Goal: Task Accomplishment & Management: Use online tool/utility

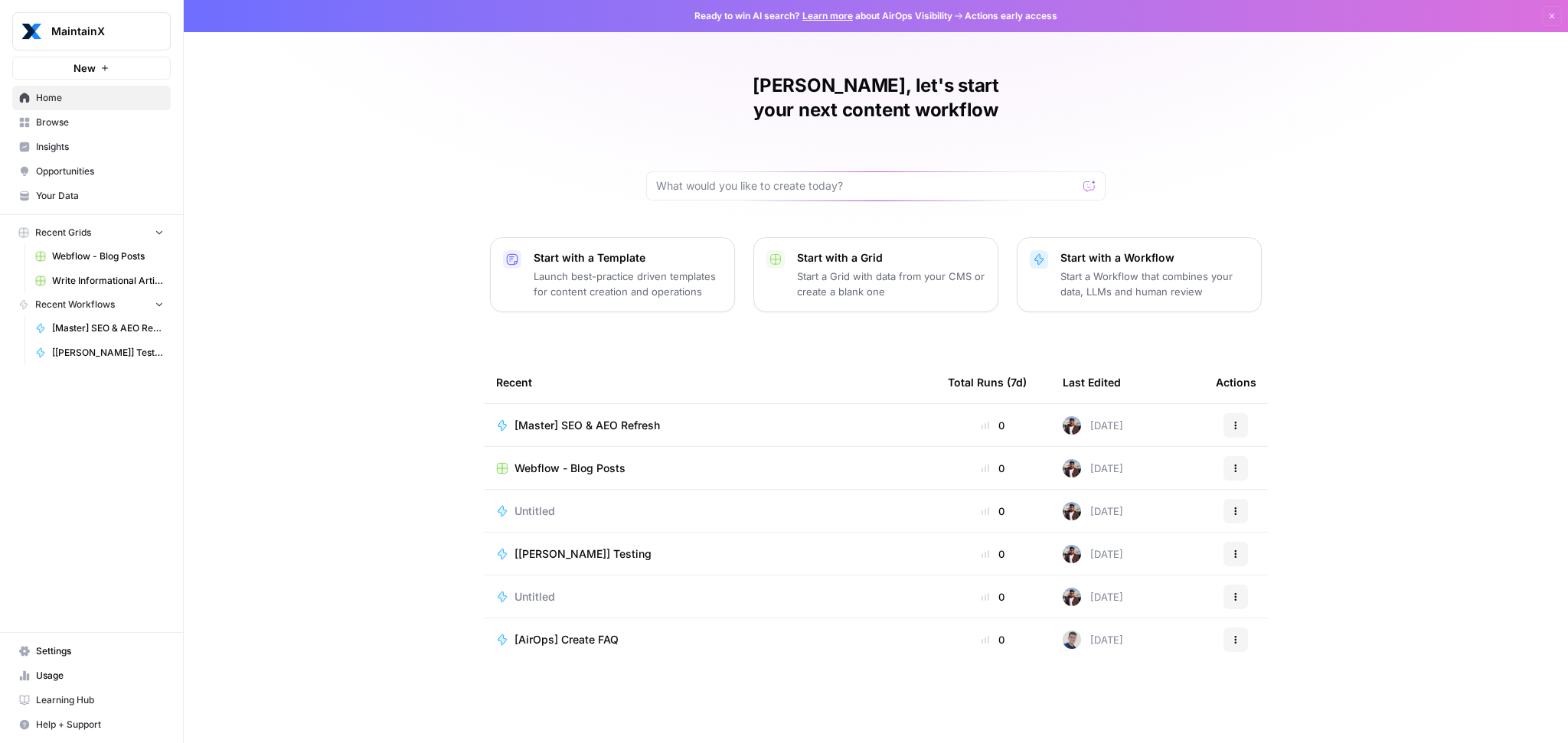
click at [649, 417] on span "[Master] SEO & AEO Refresh" at bounding box center [587, 425] width 145 height 15
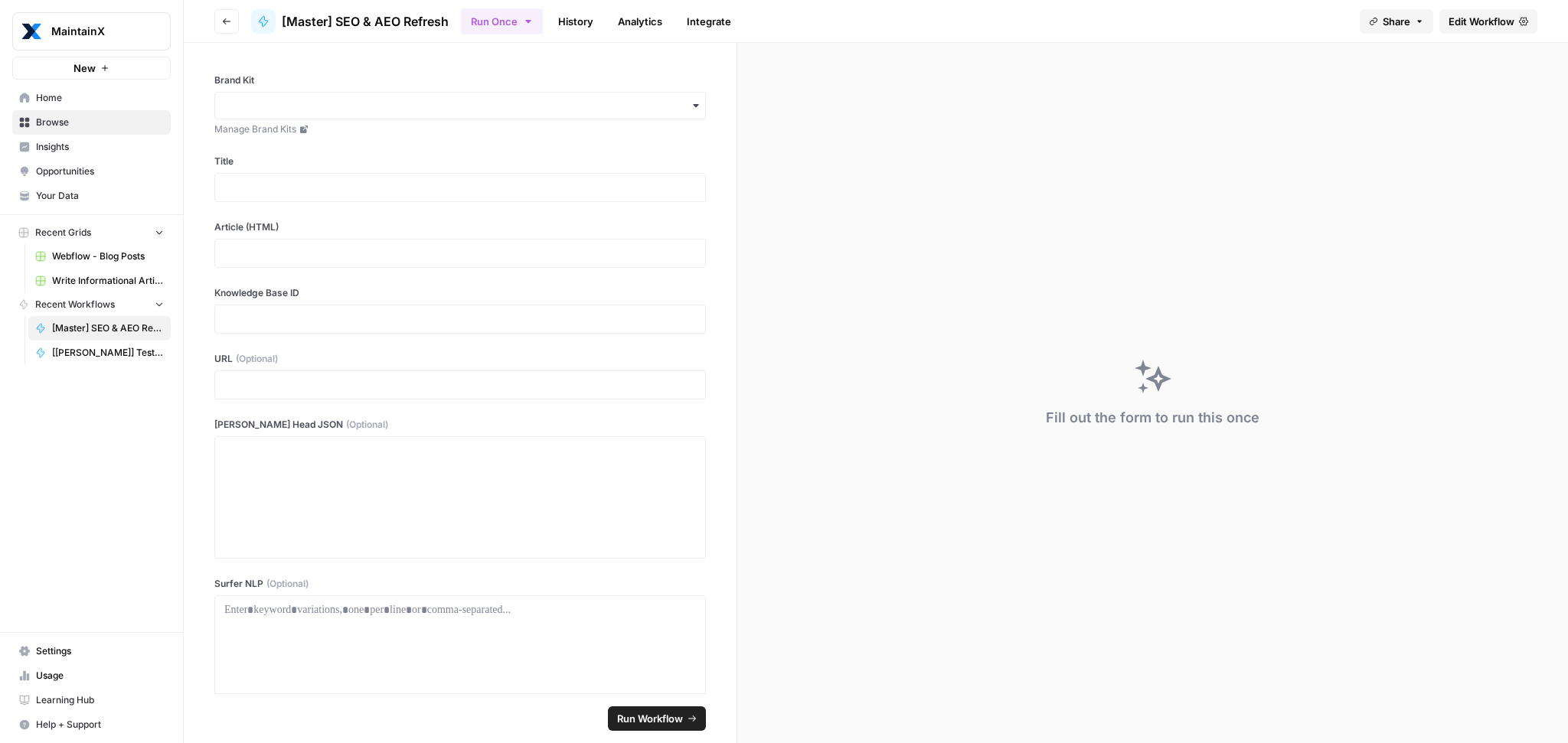
click at [1474, 22] on span "Edit Workflow" at bounding box center [1481, 21] width 65 height 15
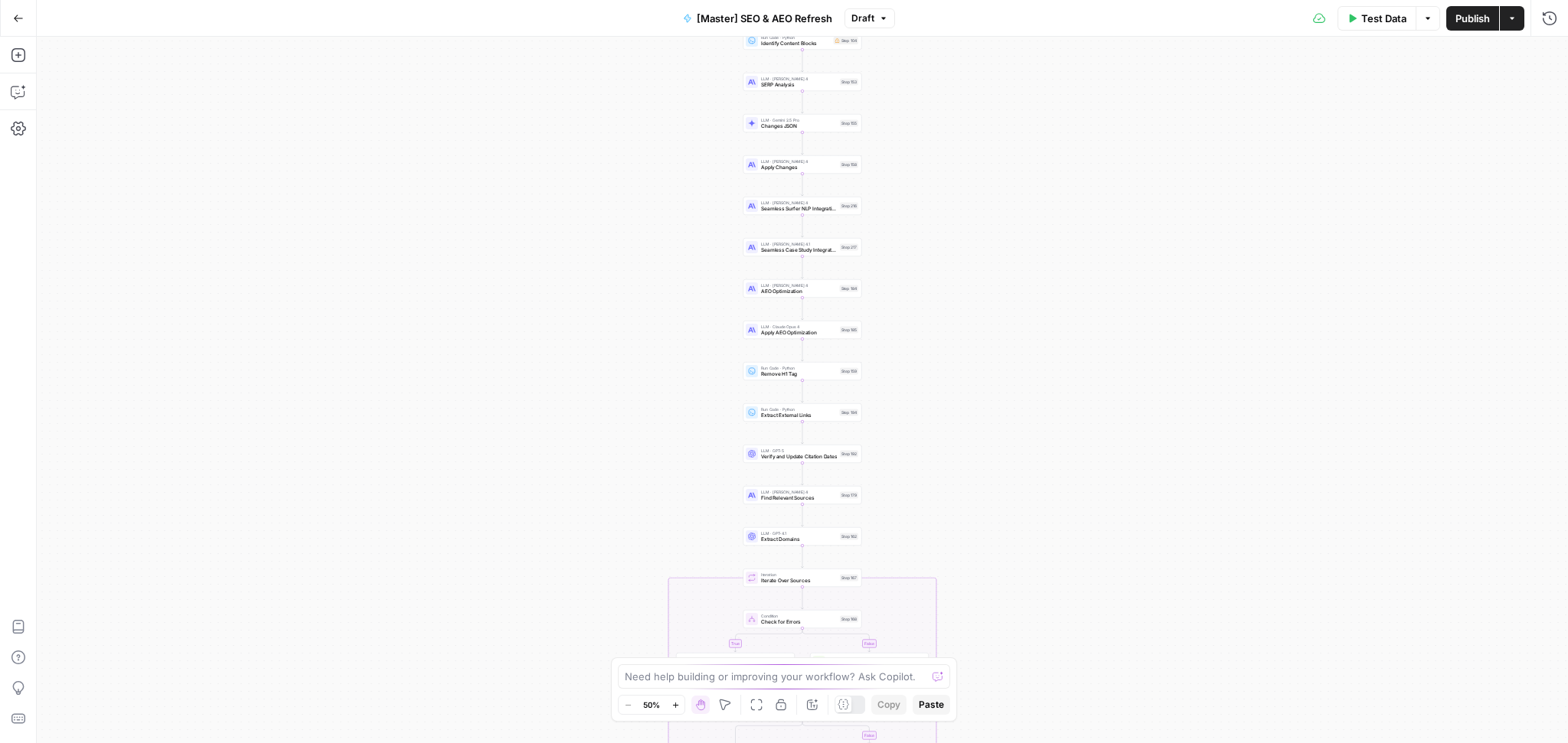
click at [24, 19] on button "Go Back" at bounding box center [18, 18] width 27 height 27
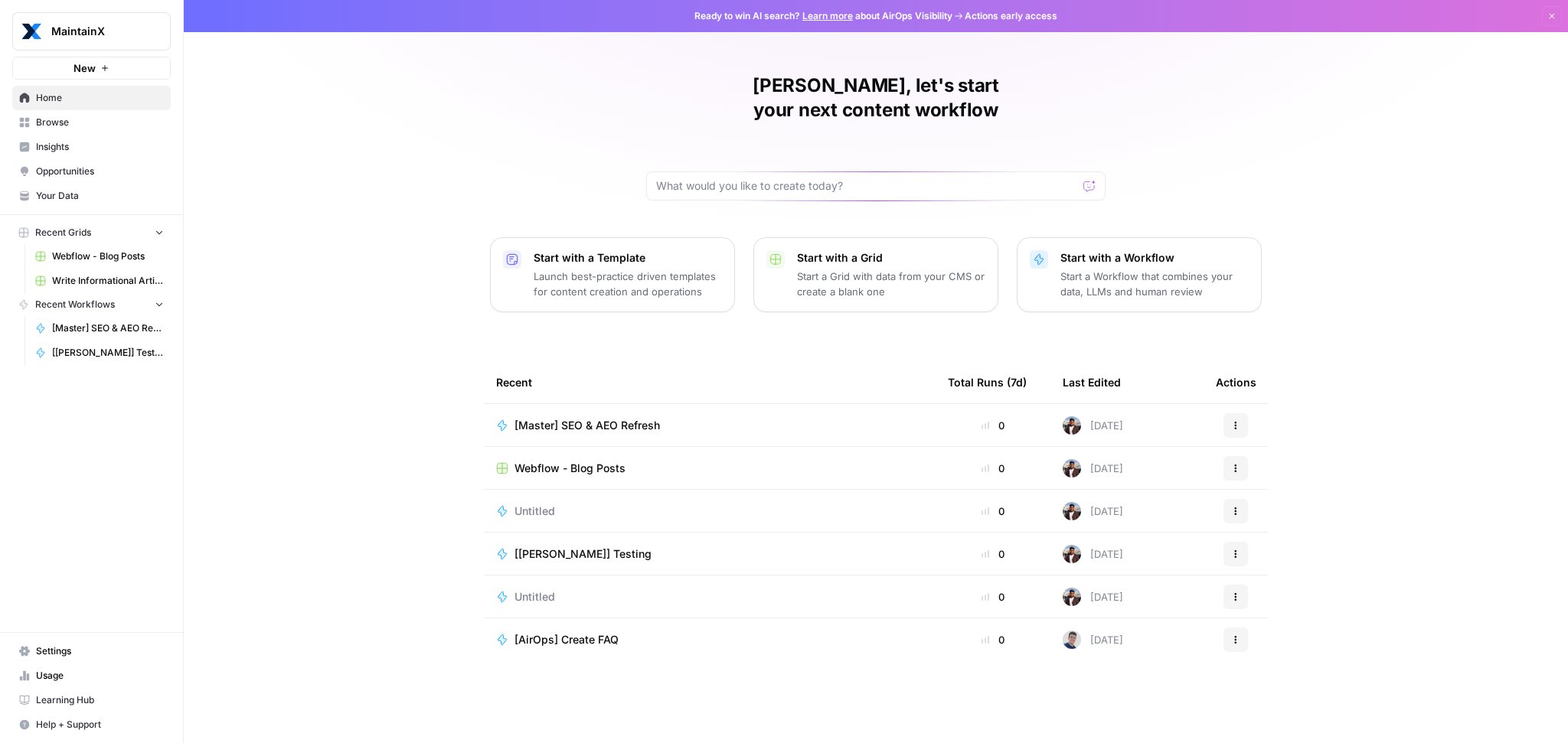
click at [93, 29] on span "MaintainX" at bounding box center [97, 31] width 93 height 15
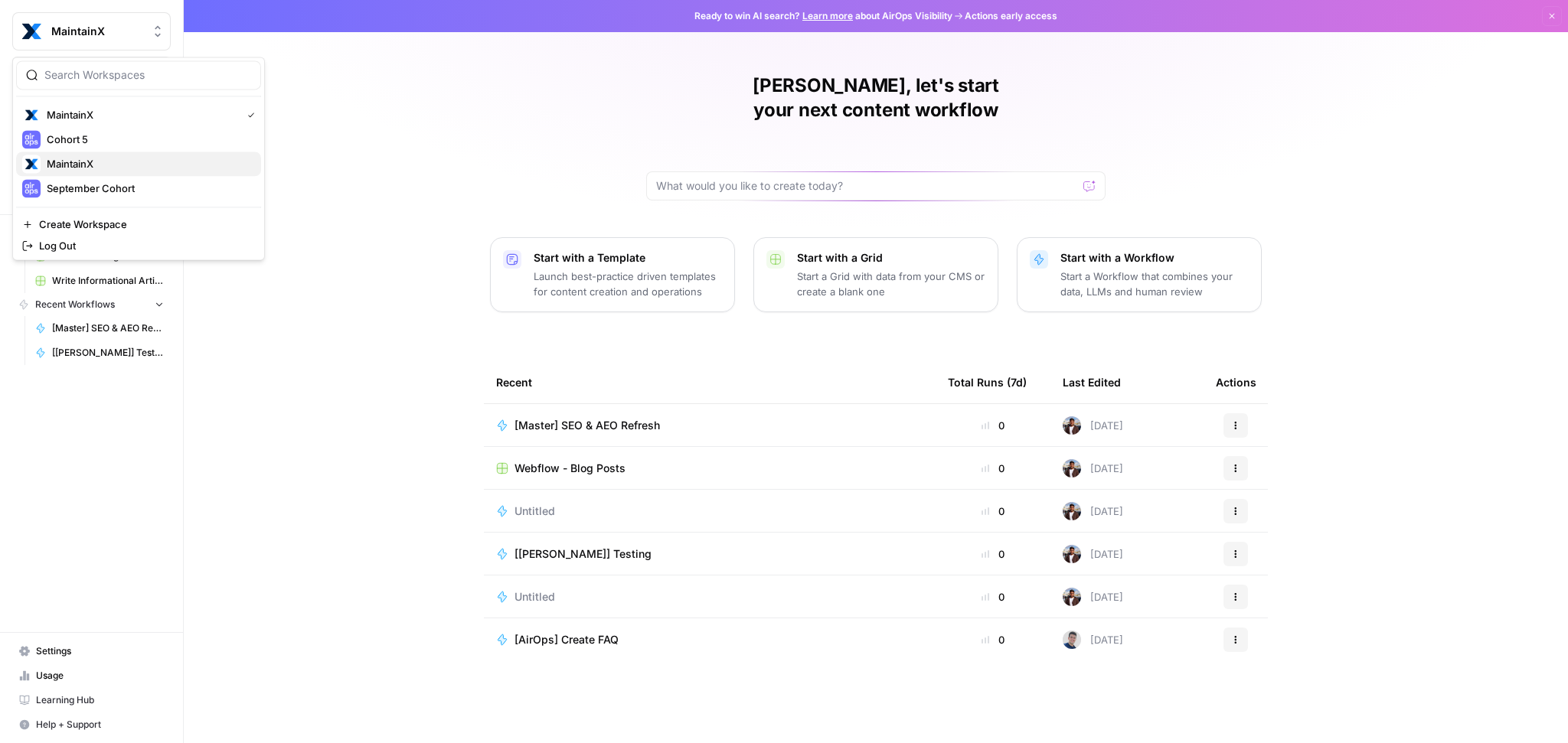
click at [87, 165] on span "MaintainX" at bounding box center [148, 163] width 202 height 15
